Goal: Task Accomplishment & Management: Complete application form

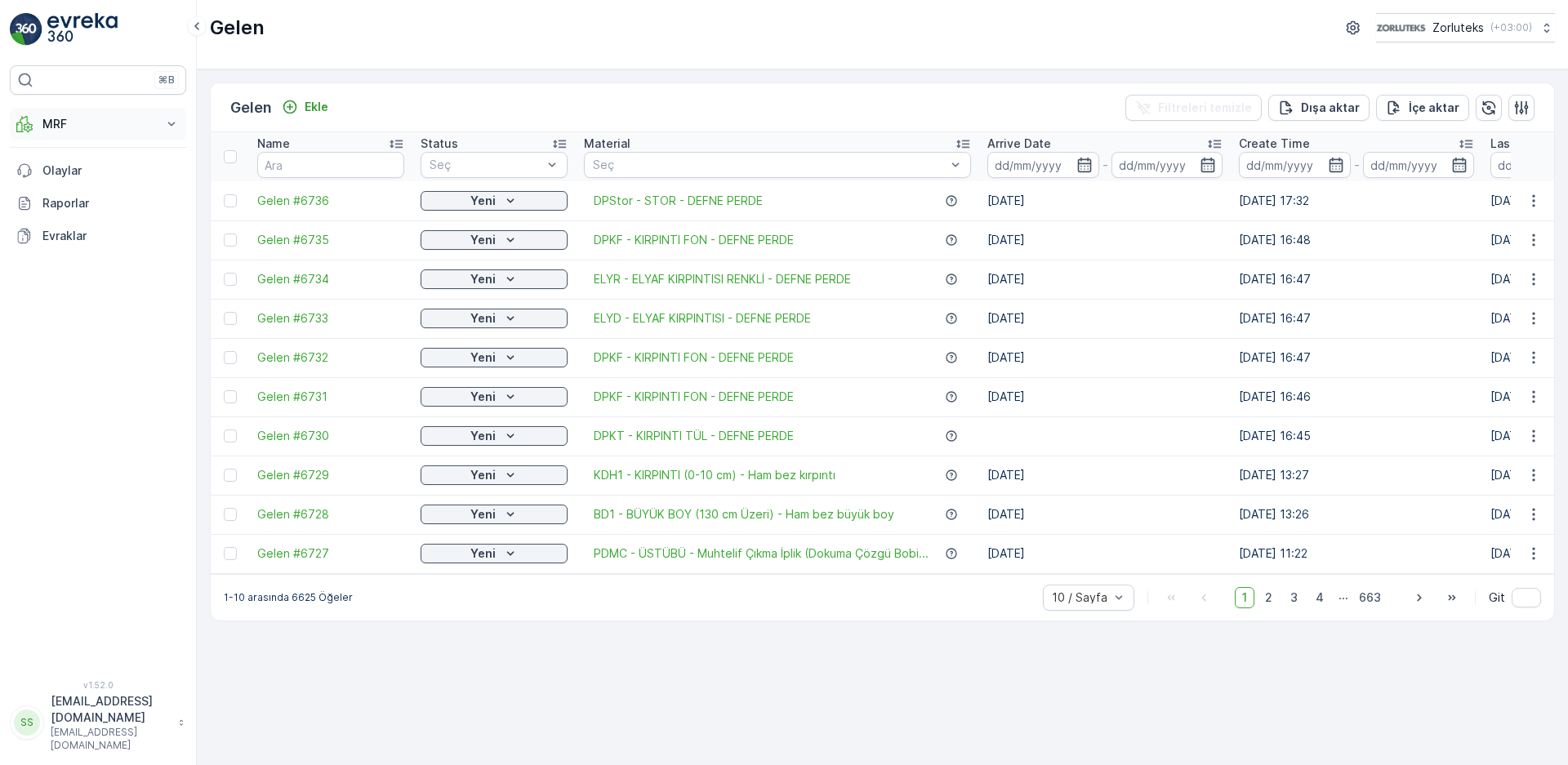
click at [44, 119] on p "MRF" at bounding box center [98, 124] width 111 height 16
click at [63, 178] on p "Gelen" at bounding box center [58, 174] width 33 height 16
click at [63, 175] on p "Gelen" at bounding box center [58, 174] width 33 height 16
click at [63, 174] on p "Gelen" at bounding box center [58, 174] width 33 height 16
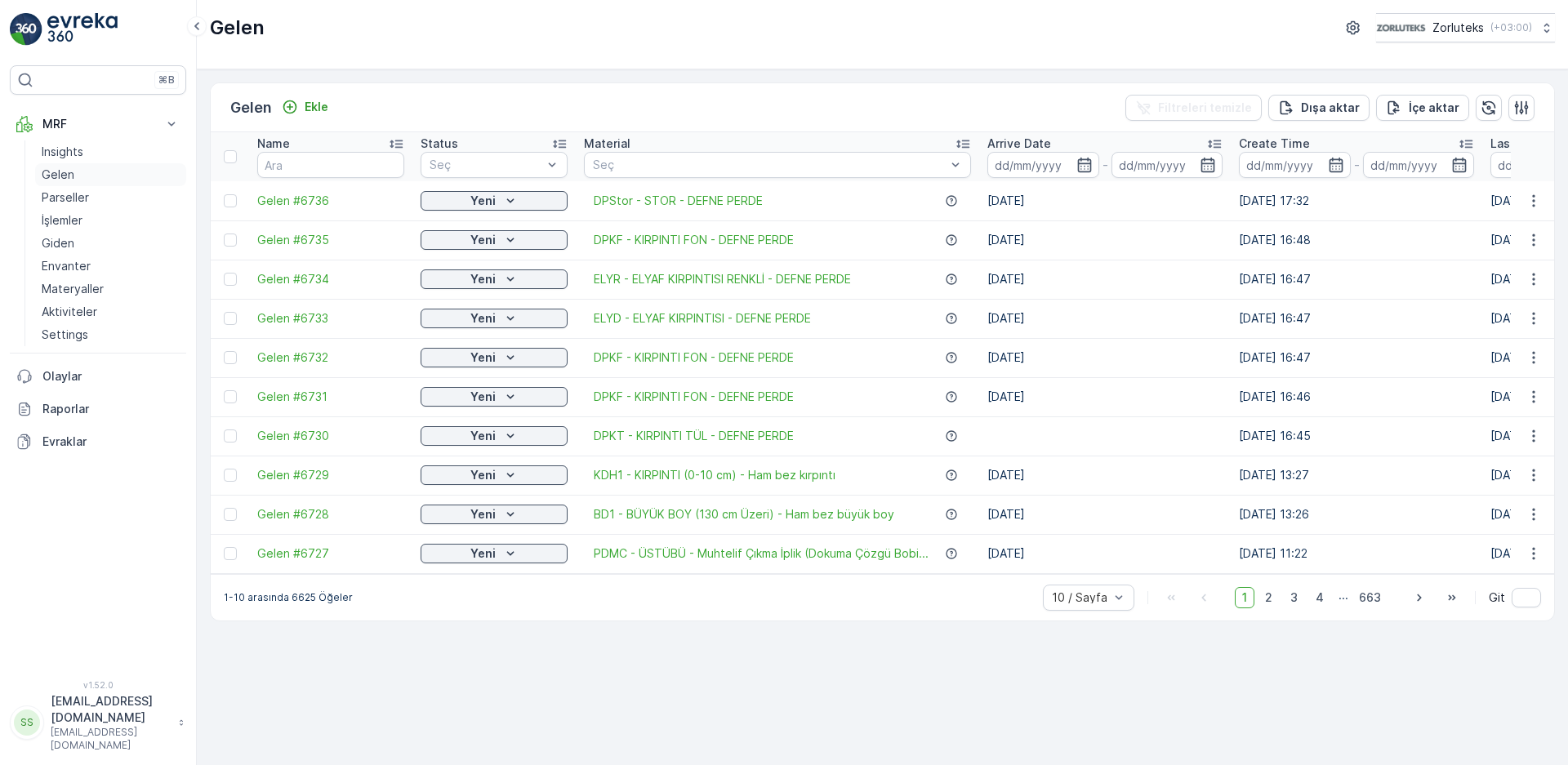
click at [63, 174] on p "Gelen" at bounding box center [58, 174] width 33 height 16
click at [596, 649] on div "Gelen Ekle Filtreleri temizle Dışa aktar İçe aktar Name Status Seç Material Seç…" at bounding box center [882, 416] width 1371 height 695
click at [151, 636] on div "⌘B MRF Insights Gelen Parseller İşlemler Giden Envanter Materyaller Aktiviteler…" at bounding box center [98, 362] width 176 height 595
click at [58, 174] on p "Gelen" at bounding box center [58, 174] width 33 height 16
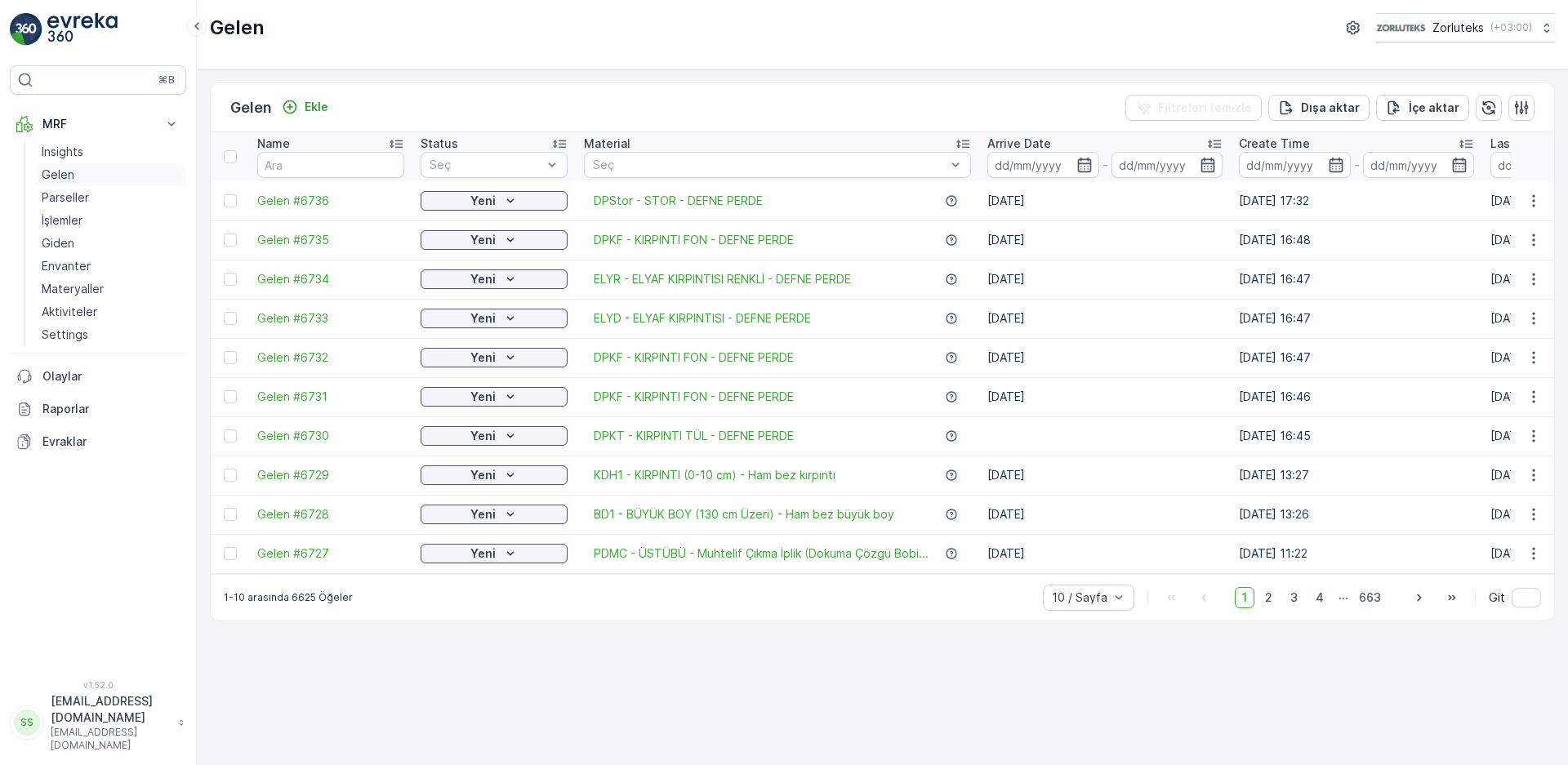
click at [58, 174] on p "Gelen" at bounding box center [58, 174] width 33 height 16
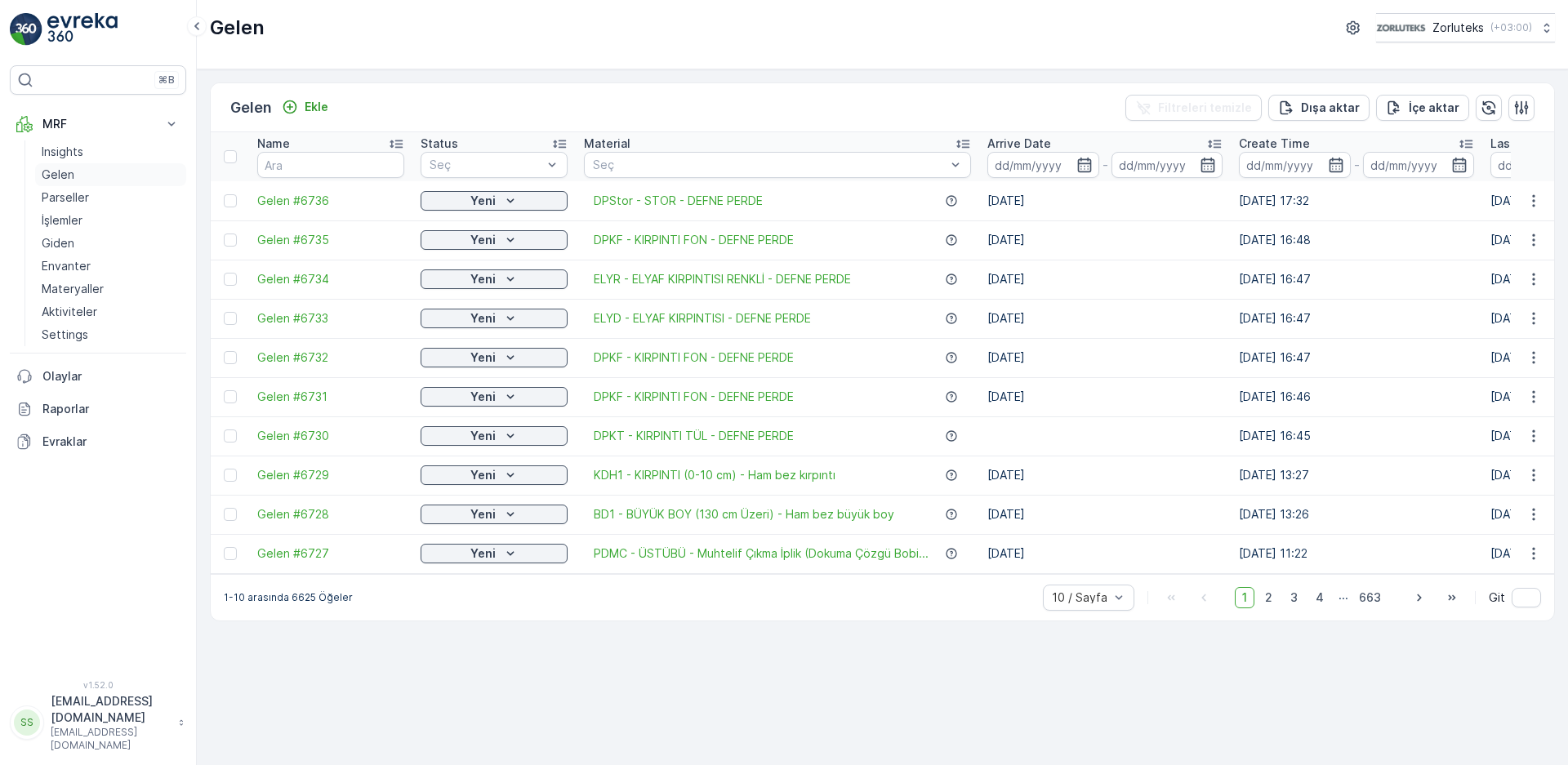
click at [58, 174] on p "Gelen" at bounding box center [58, 174] width 33 height 16
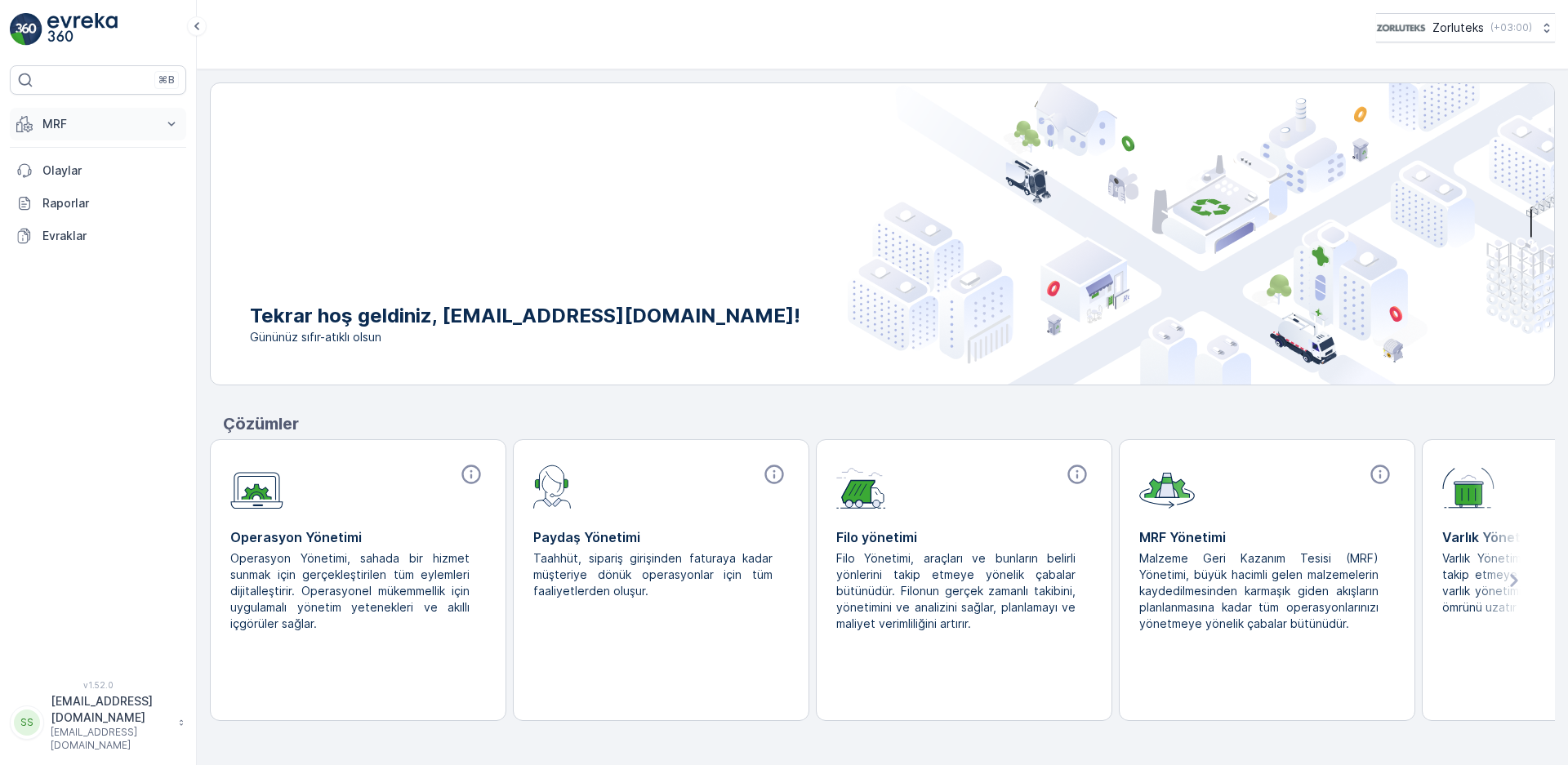
click at [53, 123] on p "MRF" at bounding box center [98, 124] width 111 height 16
click at [68, 172] on p "Gelen" at bounding box center [58, 174] width 33 height 16
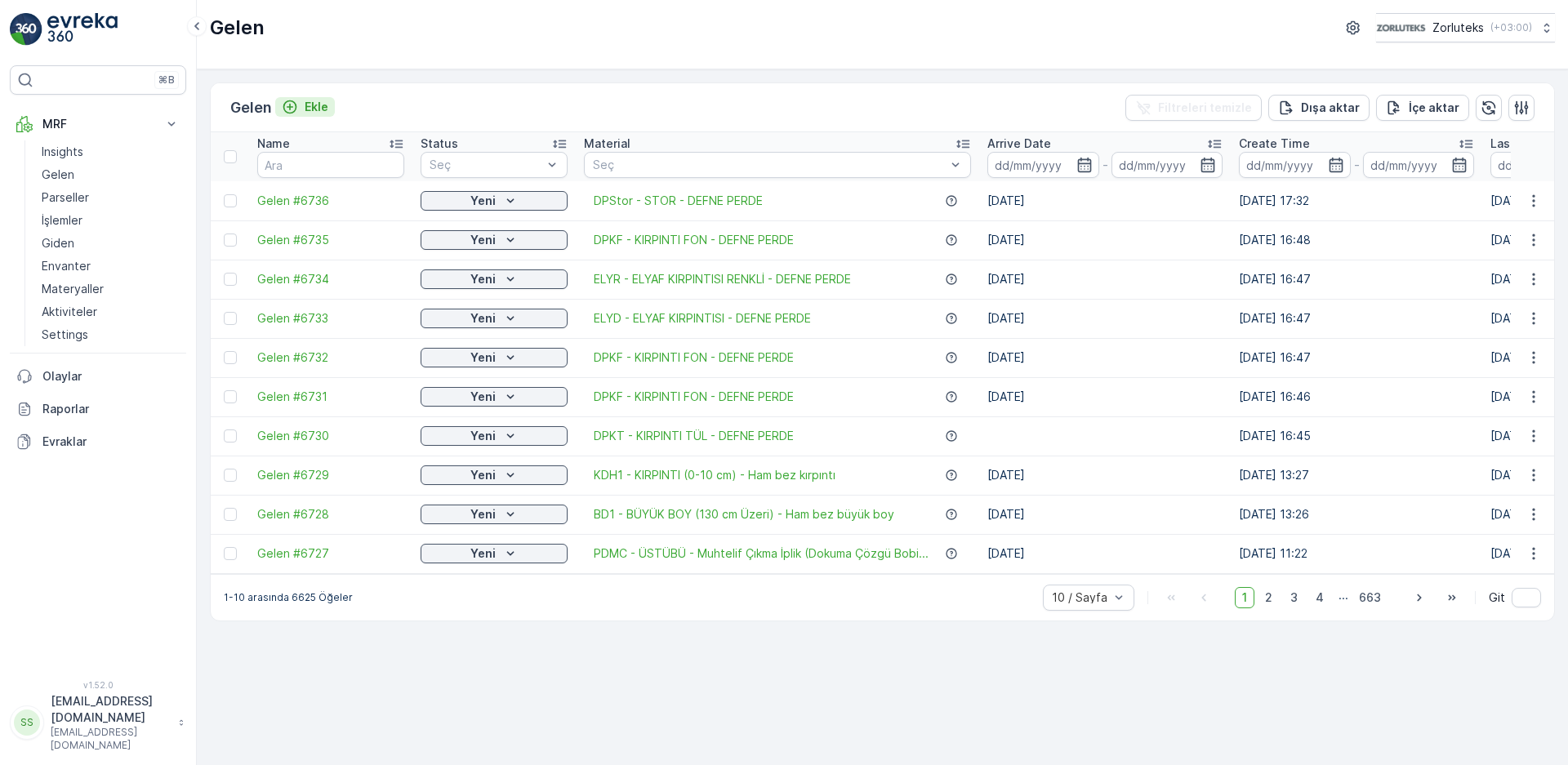
click at [311, 109] on p "Ekle" at bounding box center [316, 107] width 24 height 16
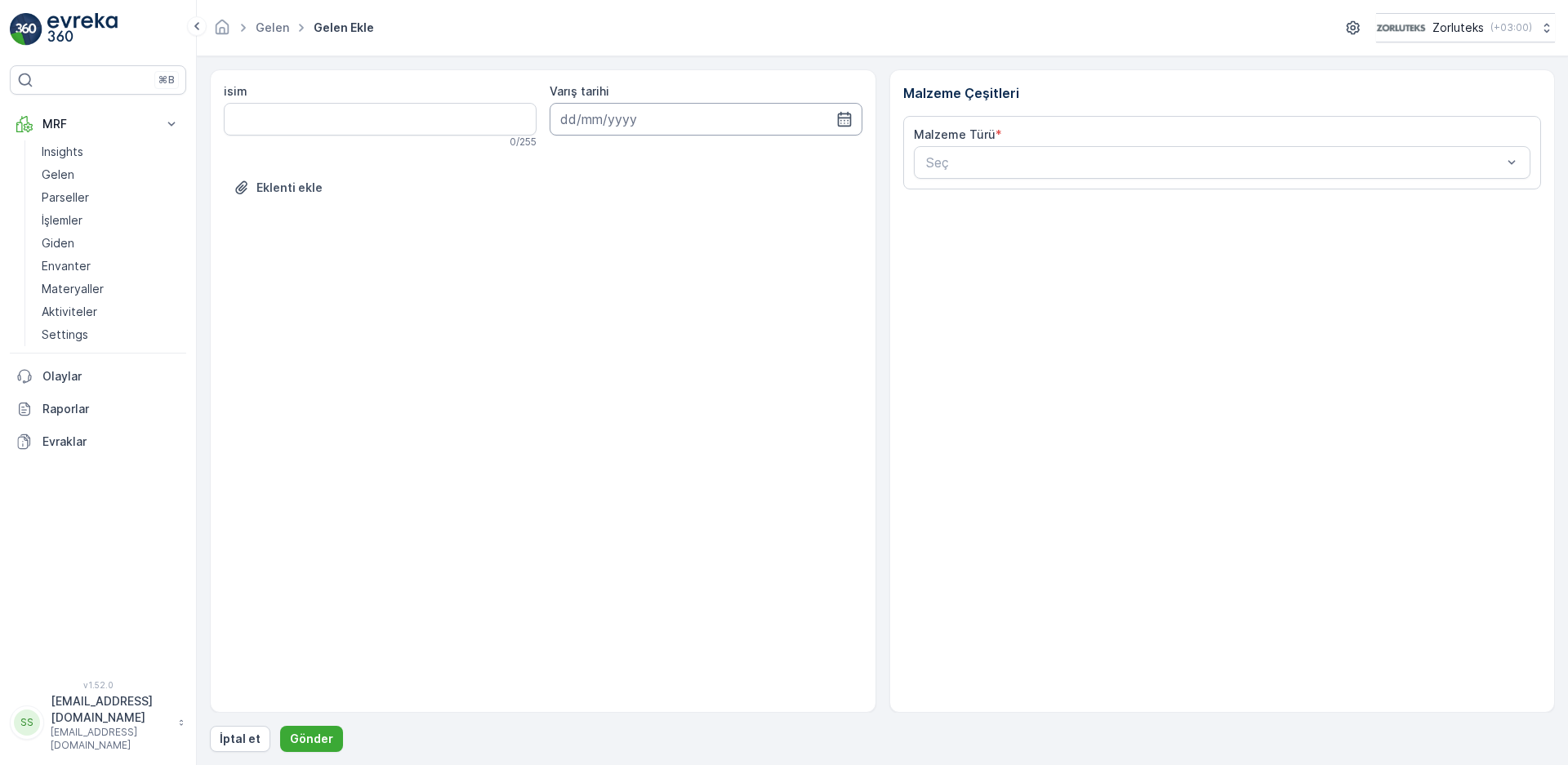
click at [660, 118] on input at bounding box center [706, 119] width 313 height 33
